Goal: Task Accomplishment & Management: Complete application form

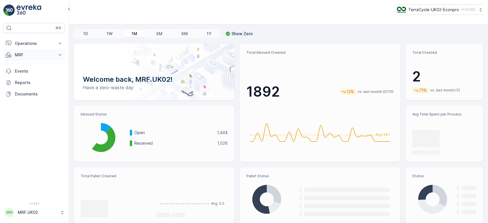
click at [37, 56] on p "MRF" at bounding box center [34, 55] width 39 height 6
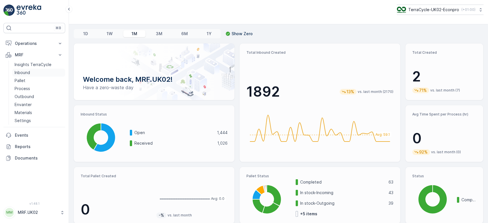
click at [28, 71] on p "Inbound" at bounding box center [22, 73] width 15 height 6
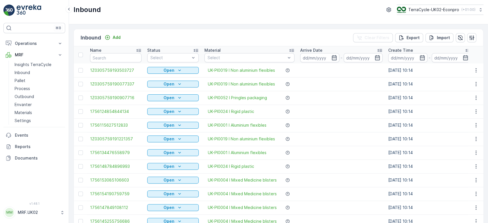
click at [12, 69] on link "Inbound" at bounding box center [38, 73] width 53 height 8
click at [100, 60] on input "text" at bounding box center [115, 57] width 51 height 9
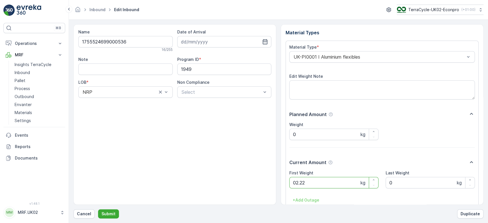
click at [98, 209] on button "Submit" at bounding box center [108, 213] width 21 height 9
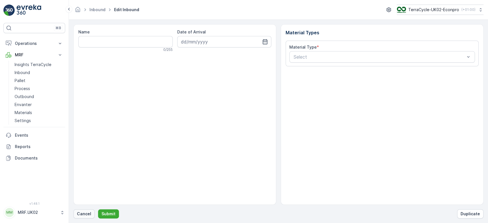
click at [86, 216] on p "Cancel" at bounding box center [84, 214] width 14 height 6
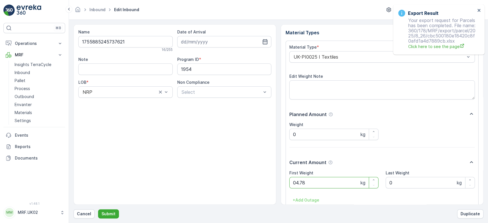
click at [98, 209] on button "Submit" at bounding box center [108, 213] width 21 height 9
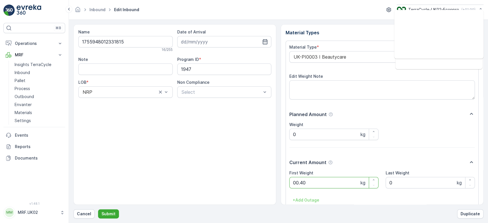
click at [98, 209] on button "Submit" at bounding box center [108, 213] width 21 height 9
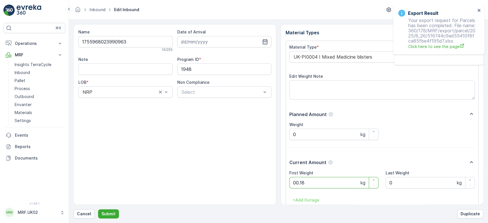
click at [98, 209] on button "Submit" at bounding box center [108, 213] width 21 height 9
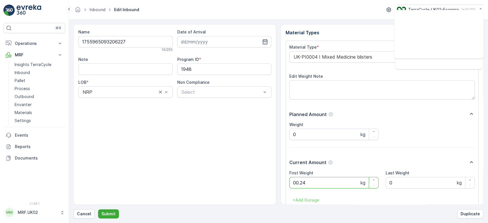
click at [98, 209] on button "Submit" at bounding box center [108, 213] width 21 height 9
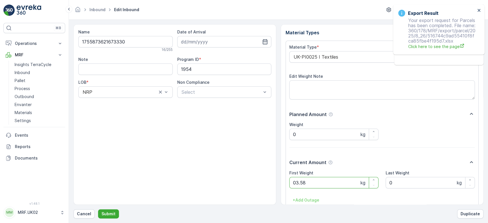
click at [98, 209] on button "Submit" at bounding box center [108, 213] width 21 height 9
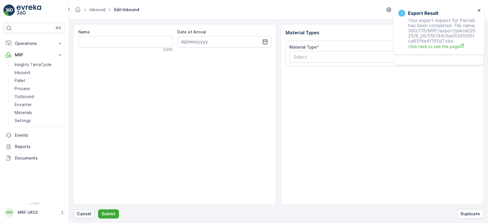
click at [82, 216] on p "Cancel" at bounding box center [84, 214] width 14 height 6
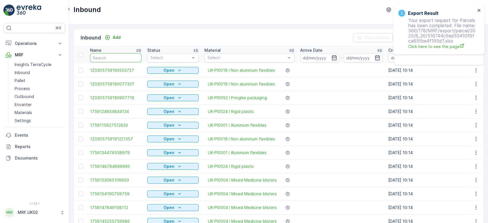
click at [96, 60] on input "text" at bounding box center [115, 57] width 51 height 9
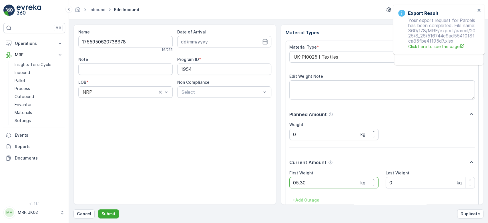
click at [98, 209] on button "Submit" at bounding box center [108, 213] width 21 height 9
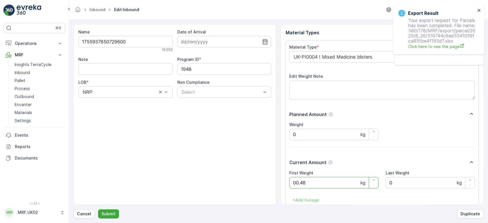
click at [98, 209] on button "Submit" at bounding box center [108, 213] width 21 height 9
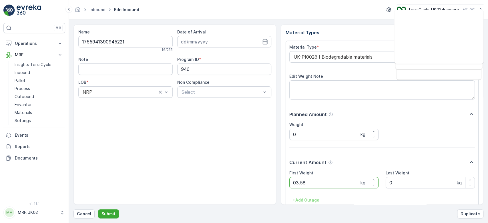
click at [98, 209] on button "Submit" at bounding box center [108, 213] width 21 height 9
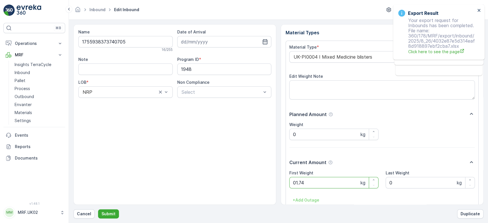
click at [98, 209] on button "Submit" at bounding box center [108, 213] width 21 height 9
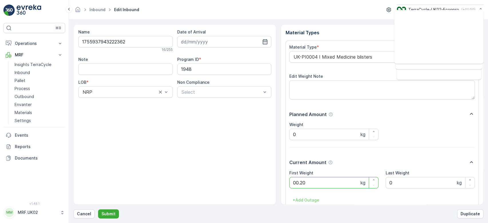
click at [98, 209] on button "Submit" at bounding box center [108, 213] width 21 height 9
